Goal: Browse casually: Explore the website without a specific task or goal

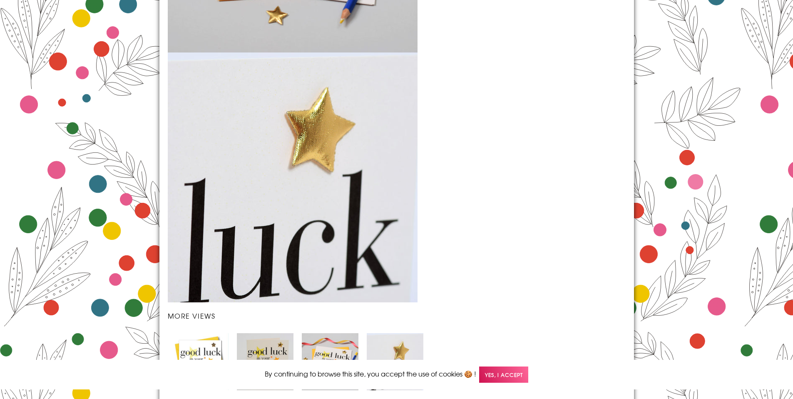
scroll to position [1196, 0]
